Goal: Transaction & Acquisition: Purchase product/service

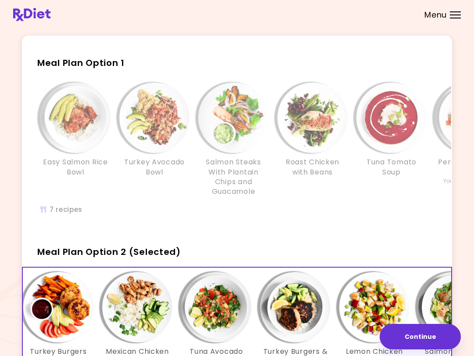
scroll to position [18, 0]
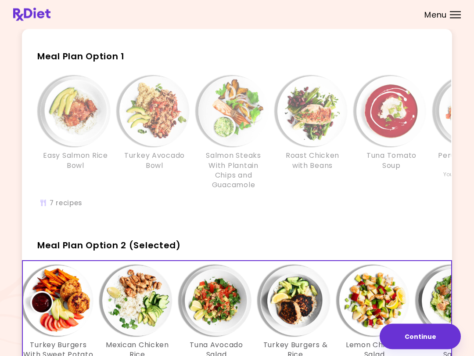
click at [354, 220] on div "Easy Salmon Rice Bowl Turkey Avocado Bowl Salmon Steaks With Plantain Chips and…" at bounding box center [313, 147] width 580 height 150
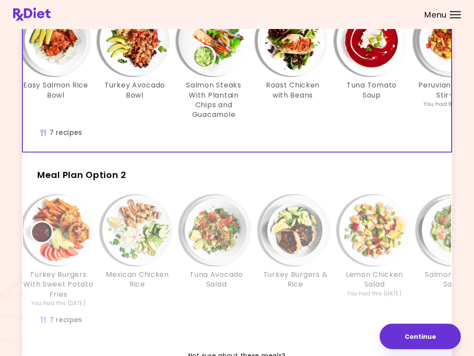
scroll to position [104, 0]
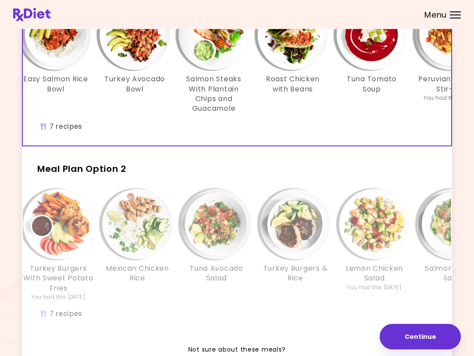
click at [125, 165] on span "Meal Plan Option 2" at bounding box center [81, 168] width 89 height 12
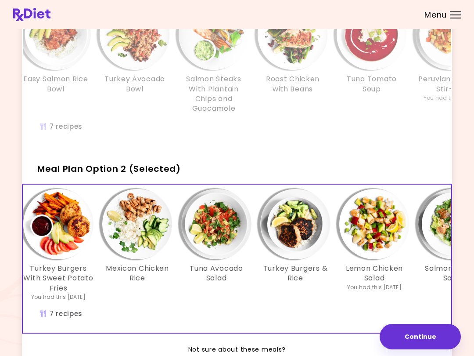
click at [163, 166] on span "Meal Plan Option 2 (Selected)" at bounding box center [109, 168] width 144 height 12
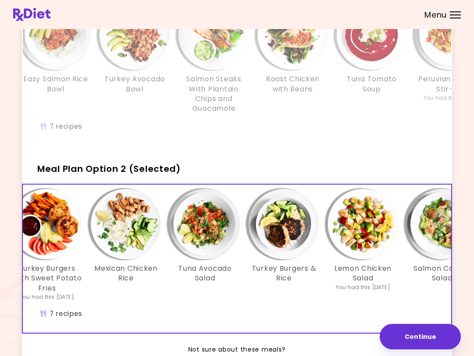
scroll to position [0, 31]
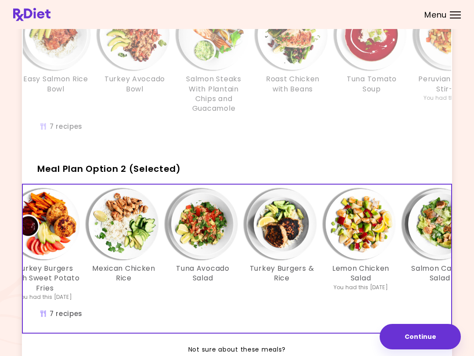
click at [420, 333] on button "Continue" at bounding box center [420, 336] width 81 height 25
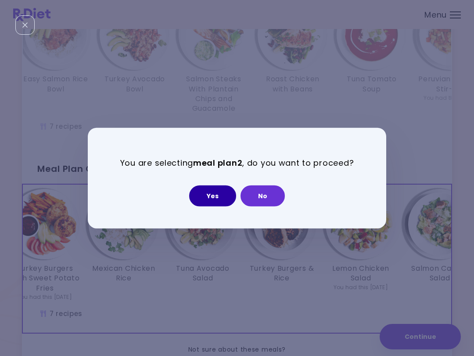
click at [218, 204] on button "Yes" at bounding box center [212, 195] width 47 height 21
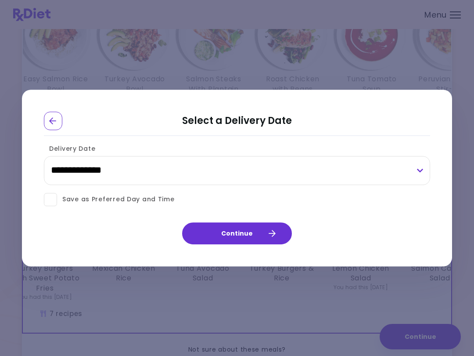
click at [101, 151] on div "**********" at bounding box center [237, 165] width 386 height 48
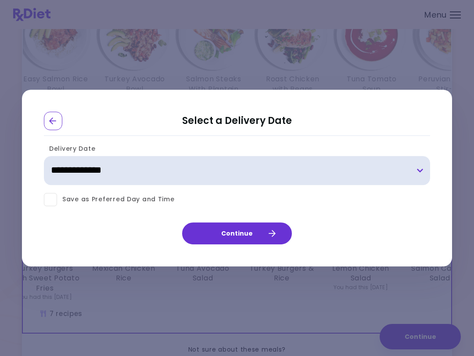
click at [104, 170] on select "**********" at bounding box center [237, 170] width 386 height 29
select select "**********"
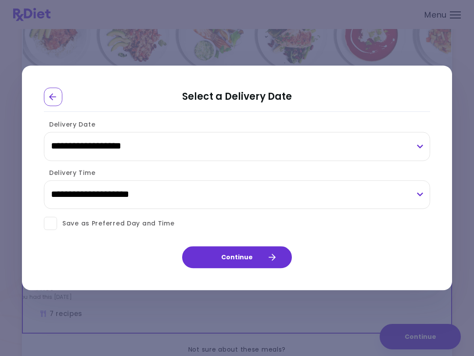
click at [273, 255] on icon "button" at bounding box center [272, 257] width 8 height 8
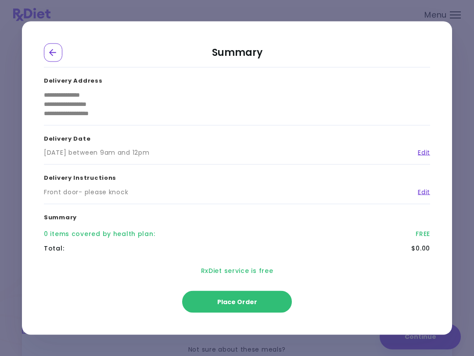
click at [149, 155] on div "Thursday 8/14/2025 between 9am and 12pm" at bounding box center [96, 152] width 105 height 9
click at [257, 302] on button "Place Order" at bounding box center [237, 302] width 110 height 22
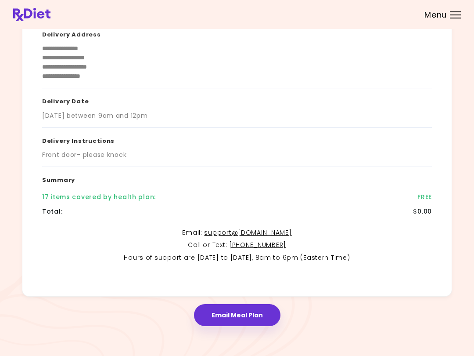
scroll to position [92, 0]
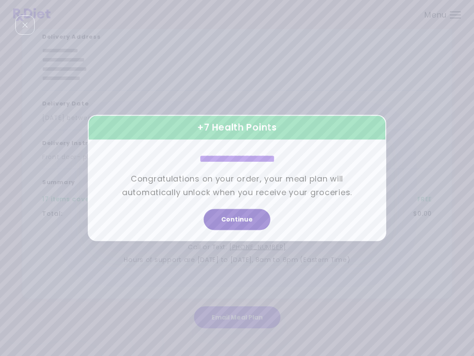
click at [254, 220] on button "Continue" at bounding box center [237, 219] width 67 height 21
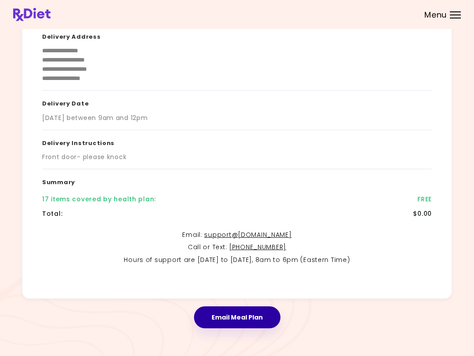
click at [268, 313] on button "Email Meal Plan" at bounding box center [237, 317] width 87 height 22
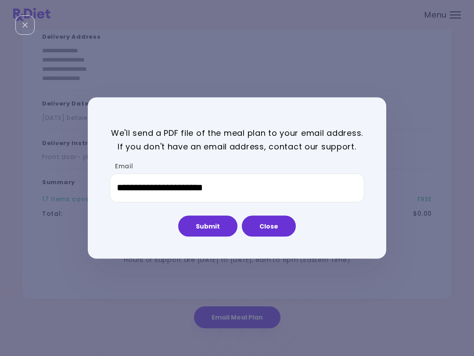
click at [227, 235] on button "Submit" at bounding box center [207, 225] width 59 height 21
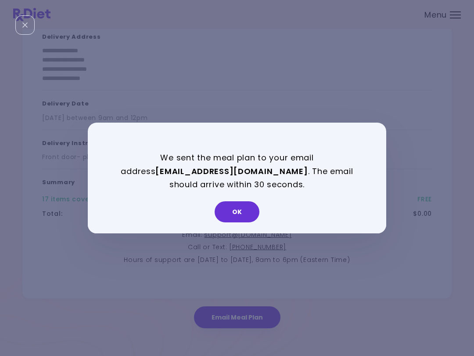
click at [245, 215] on button "OK" at bounding box center [237, 211] width 45 height 21
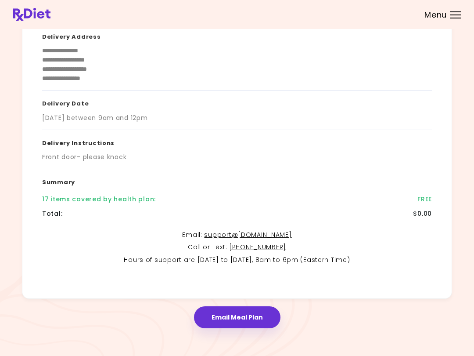
click at [251, 315] on button "Email Meal Plan" at bounding box center [237, 317] width 87 height 22
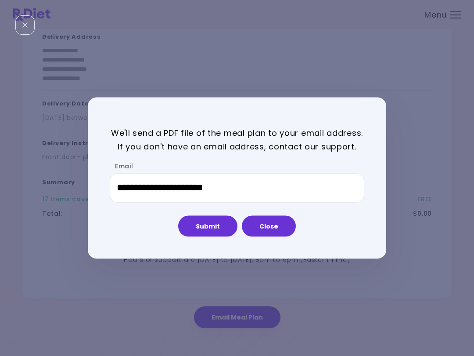
click at [217, 227] on button "Submit" at bounding box center [207, 225] width 59 height 21
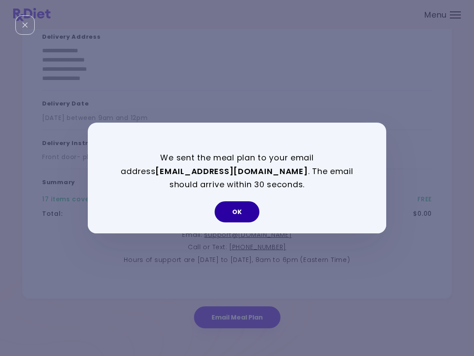
click at [249, 214] on button "OK" at bounding box center [237, 211] width 45 height 21
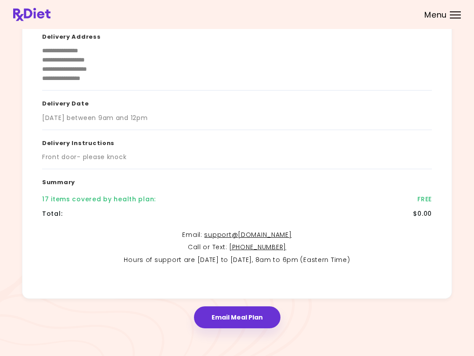
click at [265, 318] on button "Email Meal Plan" at bounding box center [237, 317] width 87 height 22
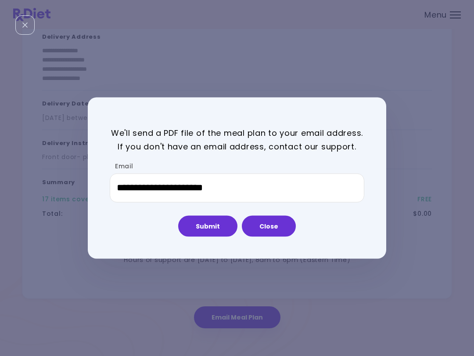
click at [286, 225] on button "Close" at bounding box center [269, 225] width 54 height 21
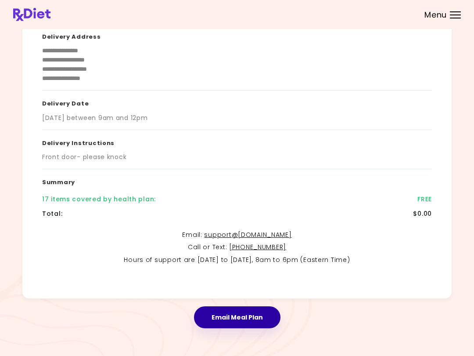
click at [253, 316] on button "Email Meal Plan" at bounding box center [237, 317] width 87 height 22
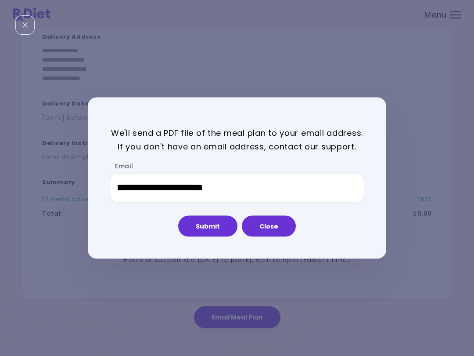
click at [277, 227] on button "Close" at bounding box center [269, 225] width 54 height 21
